Goal: Information Seeking & Learning: Learn about a topic

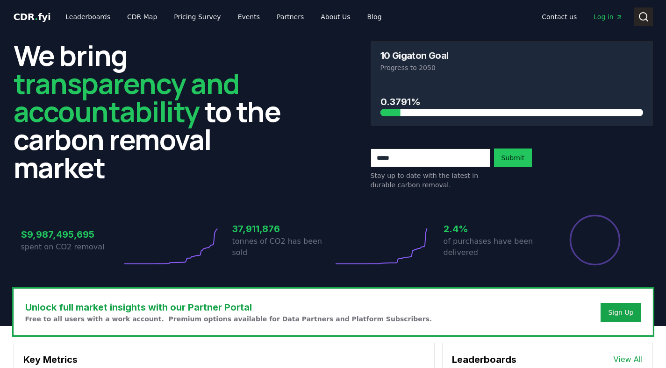
click at [641, 18] on icon at bounding box center [643, 16] width 11 height 11
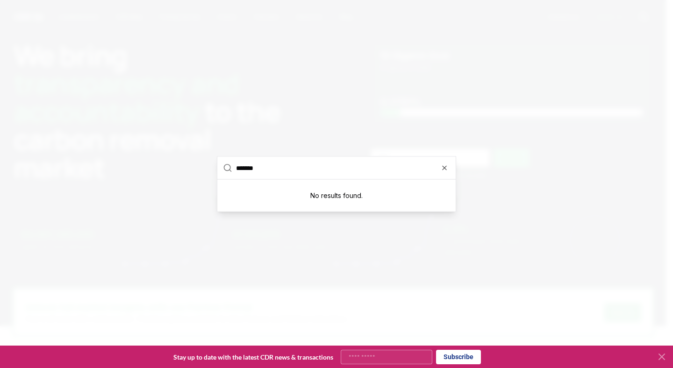
type input "*******"
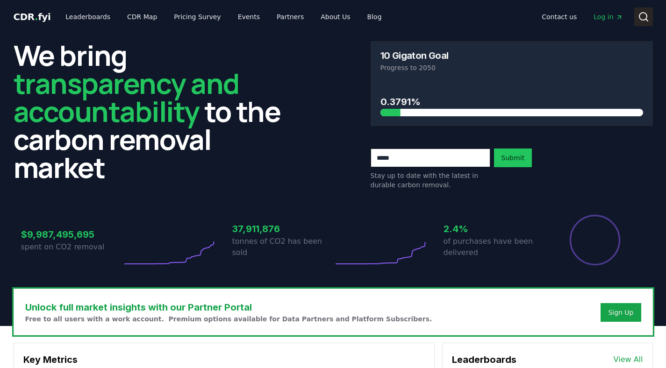
click at [640, 18] on circle at bounding box center [642, 16] width 7 height 7
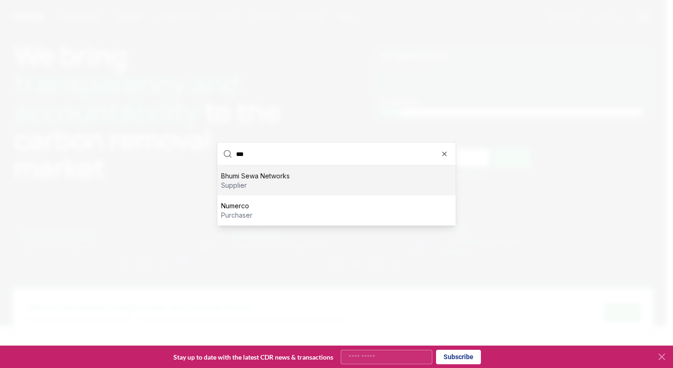
type input "****"
